Goal: Check status: Check status

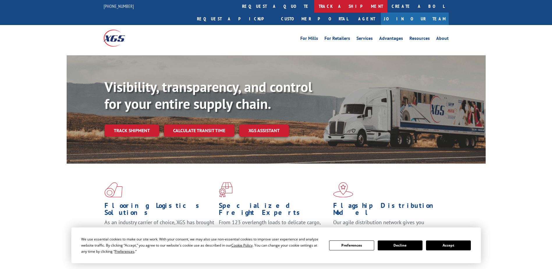
click at [314, 4] on link "track a shipment" at bounding box center [350, 6] width 73 height 13
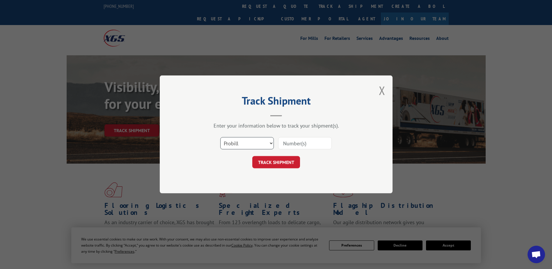
drag, startPoint x: 261, startPoint y: 140, endPoint x: 254, endPoint y: 145, distance: 9.3
click at [261, 140] on select "Select category... Probill BOL PO" at bounding box center [247, 143] width 54 height 12
click at [220, 137] on select "Select category... Probill BOL PO" at bounding box center [247, 143] width 54 height 12
click at [237, 146] on select "Select category... Probill BOL PO" at bounding box center [247, 143] width 54 height 12
select select "bol"
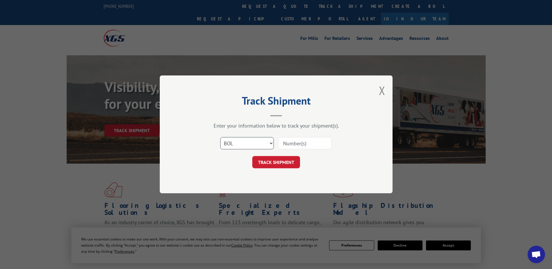
click at [220, 137] on select "Select category... Probill BOL PO" at bounding box center [247, 143] width 54 height 12
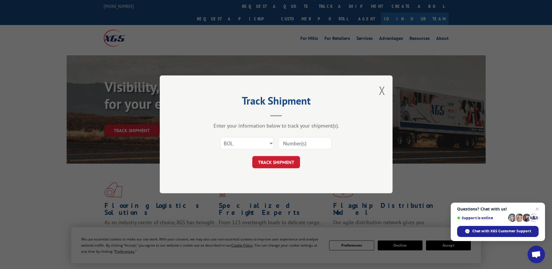
click at [295, 139] on input at bounding box center [305, 143] width 54 height 12
paste input "2830644"
type input "2830644"
click at [279, 164] on button "TRACK SHIPMENT" at bounding box center [276, 162] width 48 height 12
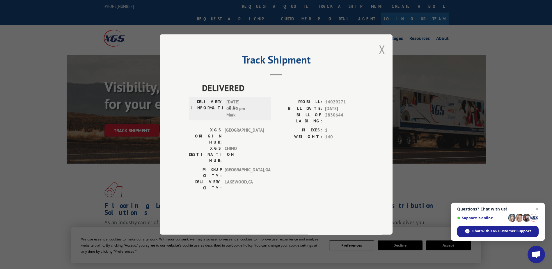
click at [382, 57] on button "Close modal" at bounding box center [382, 49] width 6 height 15
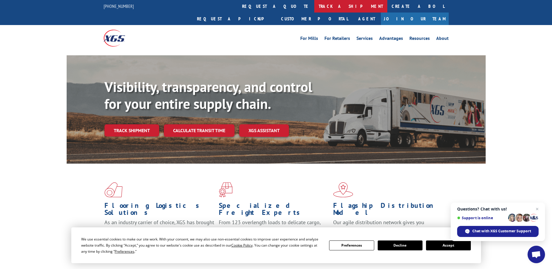
click at [314, 5] on link "track a shipment" at bounding box center [350, 6] width 73 height 13
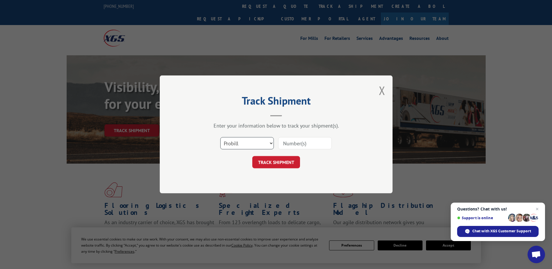
click at [261, 143] on select "Select category... Probill BOL PO" at bounding box center [247, 143] width 54 height 12
select select "bol"
click at [220, 137] on select "Select category... Probill BOL PO" at bounding box center [247, 143] width 54 height 12
click at [300, 143] on input at bounding box center [305, 143] width 54 height 12
paste input "2830644"
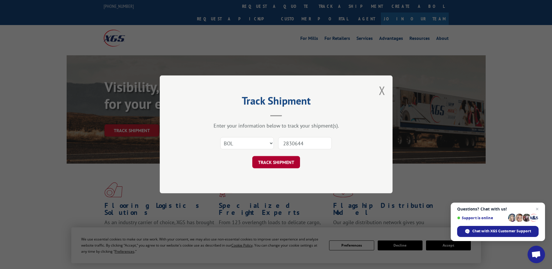
type input "2830644"
click at [269, 161] on button "TRACK SHIPMENT" at bounding box center [276, 162] width 48 height 12
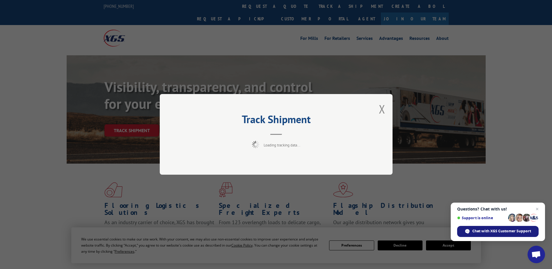
click at [490, 231] on span "Chat with XGS Customer Support" at bounding box center [501, 230] width 59 height 5
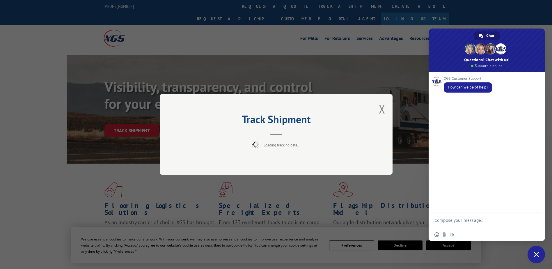
click at [455, 223] on textarea "Compose your message..." at bounding box center [480, 223] width 92 height 10
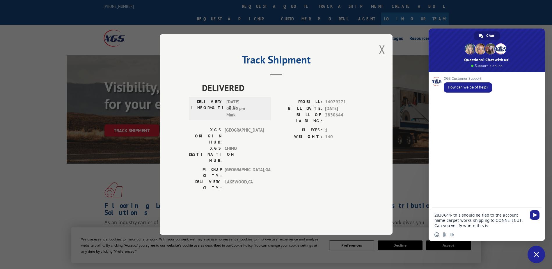
type textarea "2830644- this should be tied to the account name carpet works shipping to CONNE…"
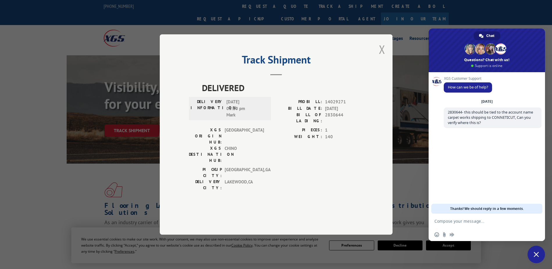
click at [381, 57] on button "Close modal" at bounding box center [382, 49] width 6 height 15
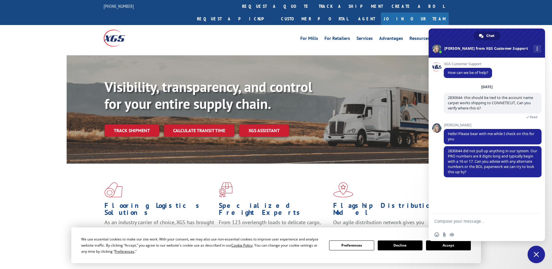
click at [494, 225] on form at bounding box center [480, 221] width 92 height 16
click at [484, 224] on form at bounding box center [480, 221] width 92 height 16
click at [478, 222] on textarea "Compose your message..." at bounding box center [480, 220] width 92 height 5
type textarea "I only have that as the BOL"
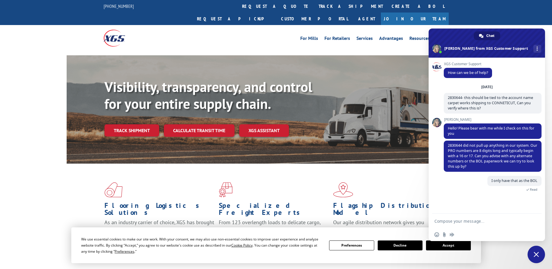
click at [481, 219] on textarea "Compose your message..." at bounding box center [480, 220] width 92 height 5
type textarea "IT APPEARS IT IS A COLLECT SHIPMENT"
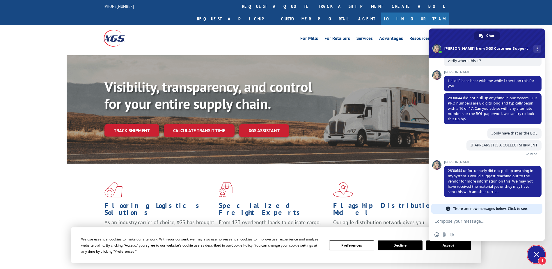
scroll to position [38, 0]
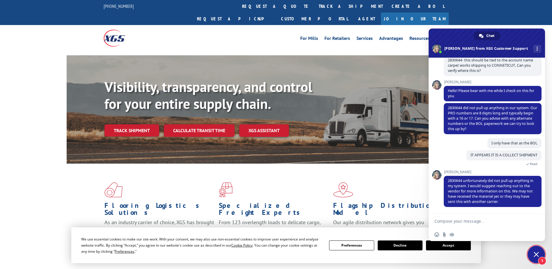
click at [473, 222] on textarea "Compose your message..." at bounding box center [480, 220] width 92 height 5
type textarea "okay thanks"
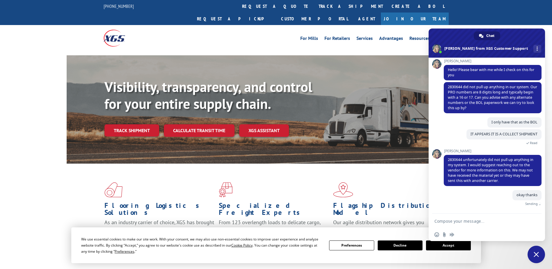
scroll to position [52, 0]
